Goal: Information Seeking & Learning: Learn about a topic

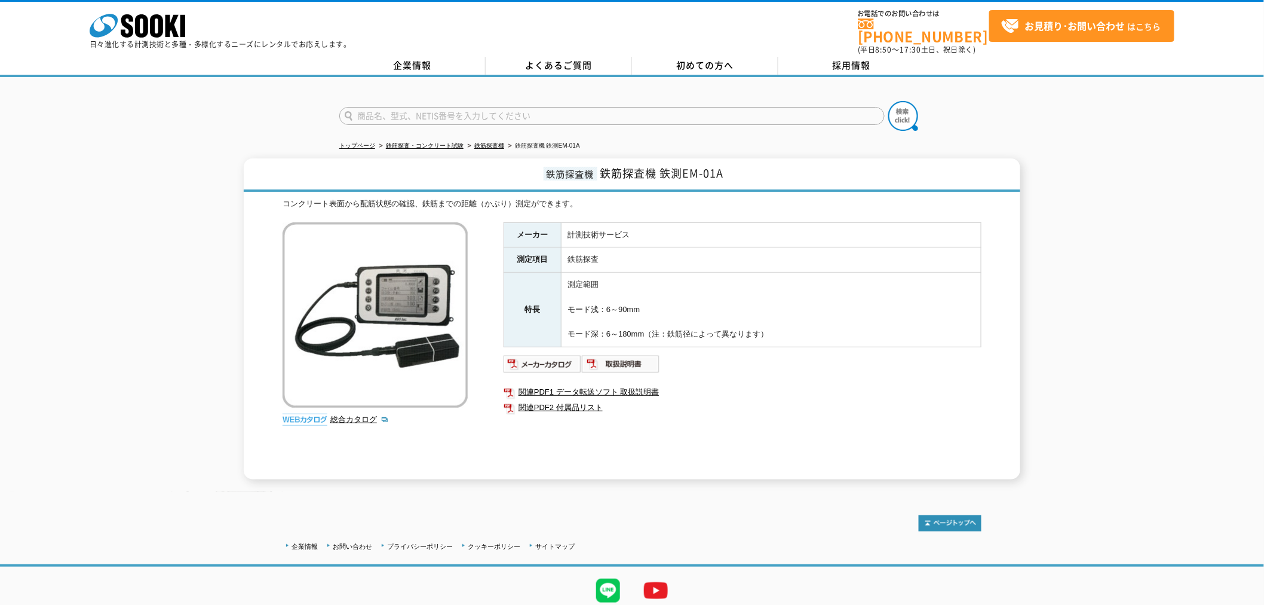
drag, startPoint x: 0, startPoint y: 0, endPoint x: 513, endPoint y: 114, distance: 525.3
click at [514, 114] on input "text" at bounding box center [612, 116] width 546 height 18
type input "GPS"
click at [889, 101] on button at bounding box center [904, 116] width 30 height 30
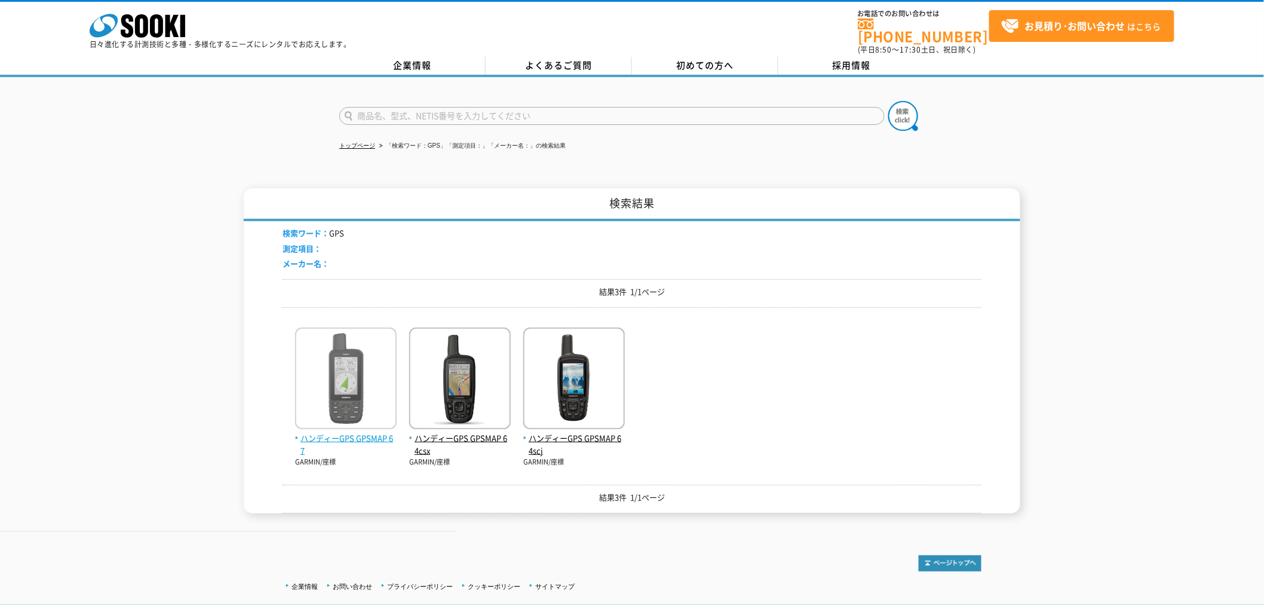
click at [370, 432] on span "ハンディーGPS GPSMAP 67" at bounding box center [346, 444] width 102 height 25
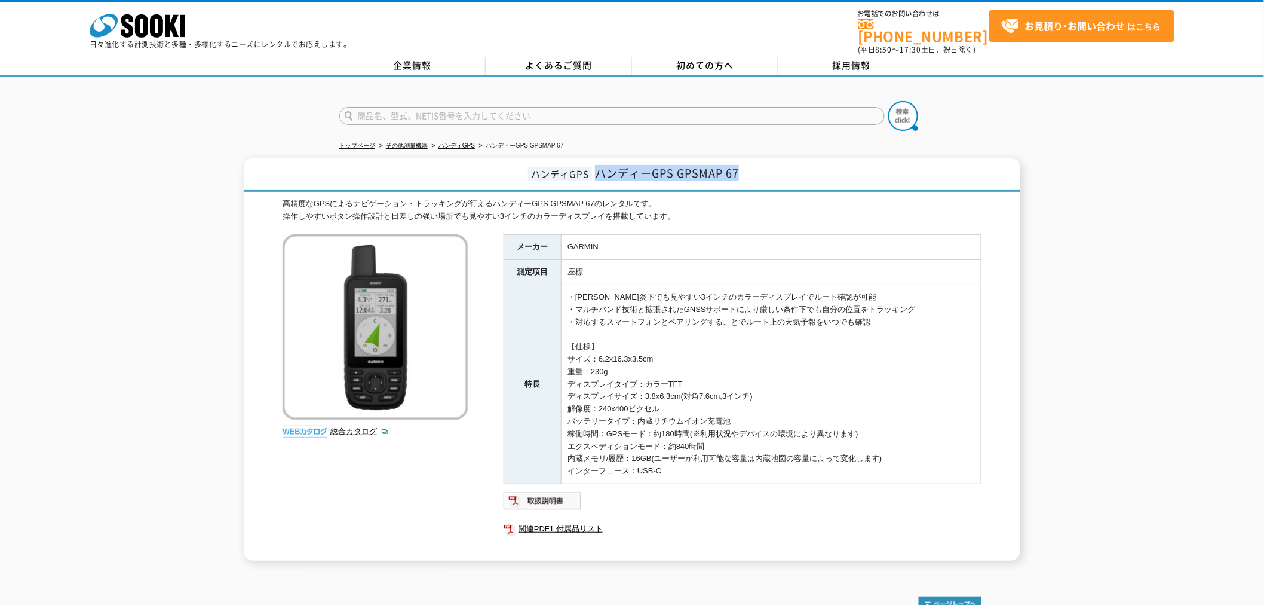
drag, startPoint x: 596, startPoint y: 170, endPoint x: 743, endPoint y: 157, distance: 147.5
click at [743, 158] on h1 "ハンディGPS ハンディーGPS GPSMAP 67" at bounding box center [632, 174] width 777 height 33
copy span "ハンディーGPS GPSMAP 67"
click at [356, 427] on link "総合カタログ" at bounding box center [359, 431] width 59 height 9
